Goal: Navigation & Orientation: Go to known website

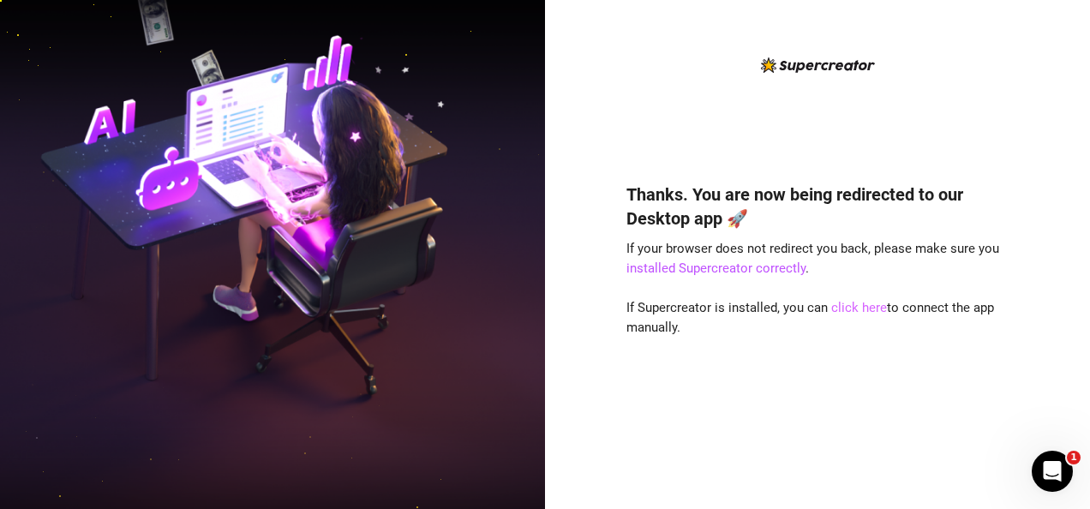
click at [862, 312] on link "click here" at bounding box center [860, 307] width 56 height 15
click at [862, 305] on link "click here" at bounding box center [860, 307] width 56 height 15
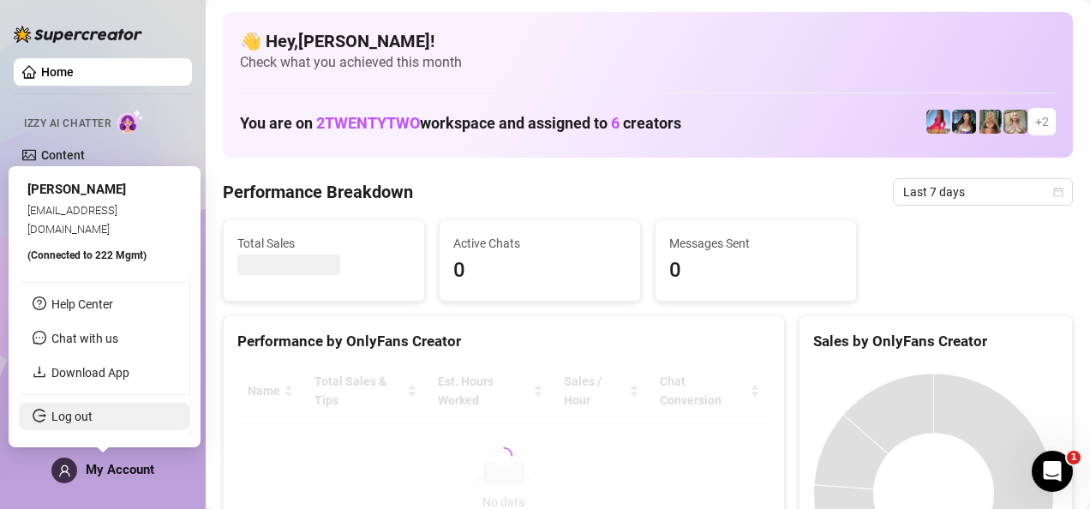
click at [59, 417] on link "Log out" at bounding box center [71, 417] width 41 height 14
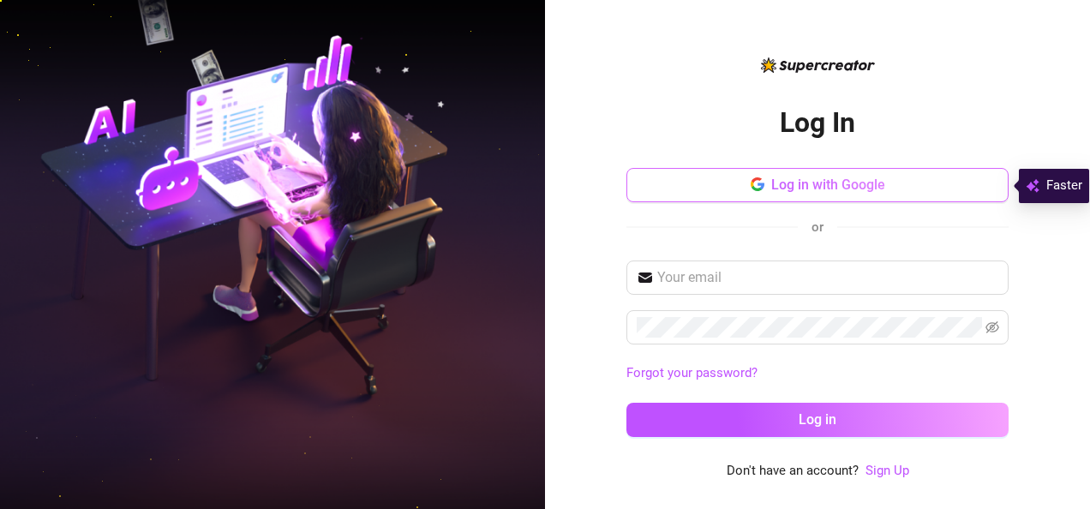
click at [770, 173] on button "Log in with Google" at bounding box center [818, 185] width 382 height 34
click at [830, 199] on button "Log in with Google" at bounding box center [818, 185] width 382 height 34
